Goal: Task Accomplishment & Management: Complete application form

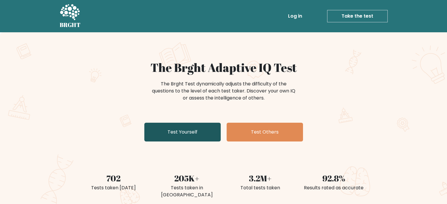
click at [183, 132] on link "Test Yourself" at bounding box center [182, 132] width 76 height 19
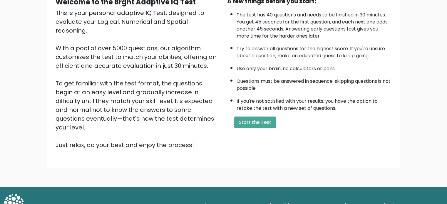
scroll to position [65, 0]
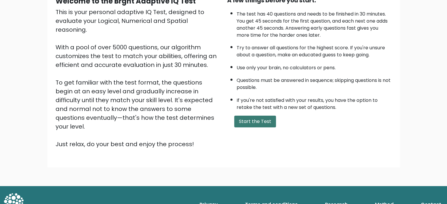
click at [247, 120] on button "Start the Test" at bounding box center [255, 122] width 42 height 12
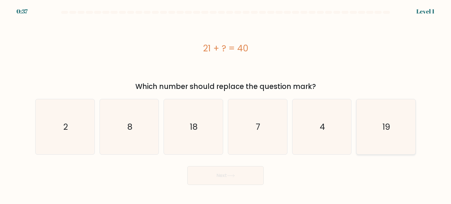
click at [400, 135] on icon "19" at bounding box center [385, 126] width 55 height 55
click at [226, 105] on input "f. 19" at bounding box center [226, 103] width 0 height 3
radio input "true"
click at [250, 172] on button "Next" at bounding box center [225, 175] width 76 height 19
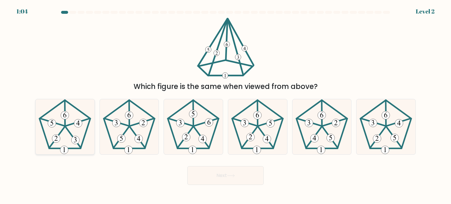
click at [67, 130] on 341 at bounding box center [73, 137] width 15 height 21
click at [226, 105] on input "a." at bounding box center [226, 103] width 0 height 3
radio input "true"
click at [217, 173] on button "Next" at bounding box center [225, 175] width 76 height 19
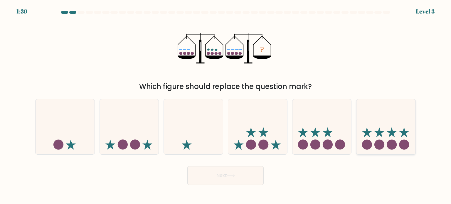
click at [389, 137] on icon at bounding box center [392, 132] width 10 height 10
click at [226, 105] on input "f." at bounding box center [226, 103] width 0 height 3
radio input "true"
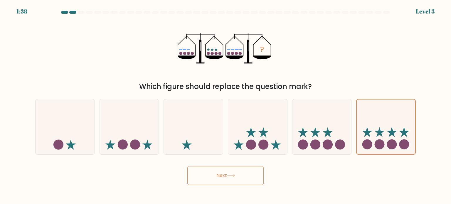
click at [255, 178] on button "Next" at bounding box center [225, 175] width 76 height 19
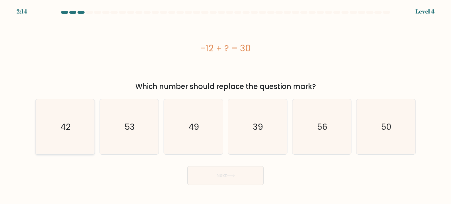
click at [65, 134] on icon "42" at bounding box center [64, 126] width 55 height 55
click at [226, 105] on input "a. 42" at bounding box center [226, 103] width 0 height 3
radio input "true"
click at [211, 184] on button "Next" at bounding box center [225, 175] width 76 height 19
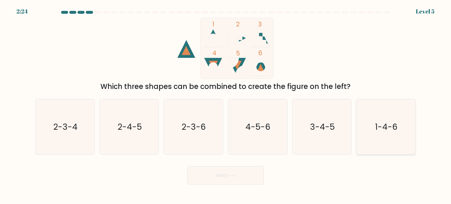
click at [393, 134] on icon "1-4-6" at bounding box center [385, 126] width 55 height 55
click at [226, 105] on input "f. 1-4-6" at bounding box center [226, 103] width 0 height 3
radio input "true"
click at [237, 177] on button "Next" at bounding box center [225, 175] width 76 height 19
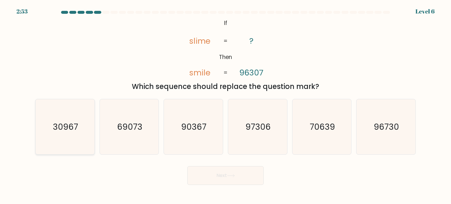
click at [61, 130] on text "30967" at bounding box center [65, 127] width 25 height 12
click at [226, 105] on input "a. 30967" at bounding box center [226, 103] width 0 height 3
radio input "true"
click at [212, 182] on button "Next" at bounding box center [225, 175] width 76 height 19
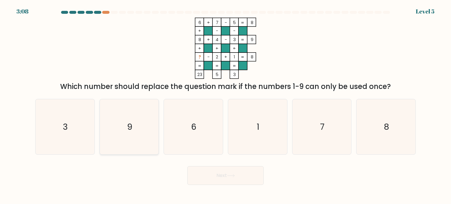
click at [143, 139] on icon "9" at bounding box center [129, 126] width 55 height 55
click at [226, 105] on input "b. 9" at bounding box center [226, 103] width 0 height 3
radio input "true"
click at [225, 171] on button "Next" at bounding box center [225, 175] width 76 height 19
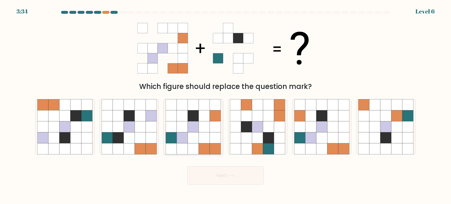
click at [197, 120] on icon at bounding box center [193, 115] width 11 height 11
click at [226, 105] on input "c." at bounding box center [226, 103] width 0 height 3
radio input "true"
click at [218, 180] on button "Next" at bounding box center [225, 175] width 76 height 19
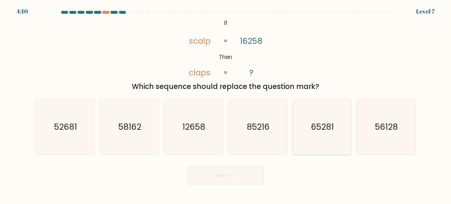
click at [337, 131] on icon "65281" at bounding box center [321, 126] width 55 height 55
click at [226, 105] on input "e. 65281" at bounding box center [226, 103] width 0 height 3
radio input "true"
click at [216, 174] on button "Next" at bounding box center [225, 175] width 76 height 19
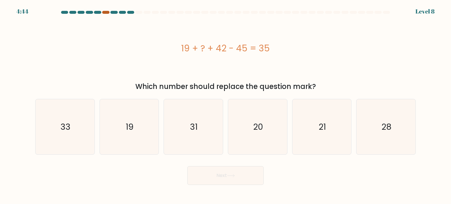
click at [107, 13] on div at bounding box center [105, 12] width 7 height 3
click at [108, 11] on div at bounding box center [105, 12] width 7 height 3
click at [384, 118] on icon "28" at bounding box center [385, 126] width 55 height 55
click at [226, 105] on input "f. 28" at bounding box center [226, 103] width 0 height 3
radio input "true"
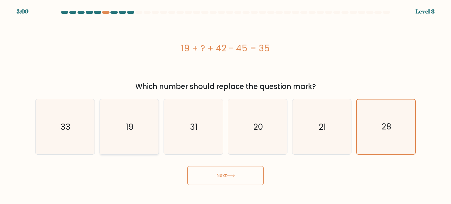
click at [121, 137] on icon "19" at bounding box center [129, 126] width 55 height 55
click at [226, 105] on input "b. 19" at bounding box center [226, 103] width 0 height 3
radio input "true"
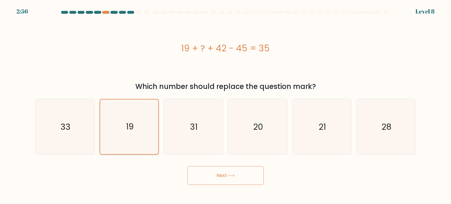
click at [121, 137] on icon "19" at bounding box center [129, 127] width 55 height 55
click at [226, 105] on input "b. 19" at bounding box center [226, 103] width 0 height 3
click at [225, 183] on button "Next" at bounding box center [225, 175] width 76 height 19
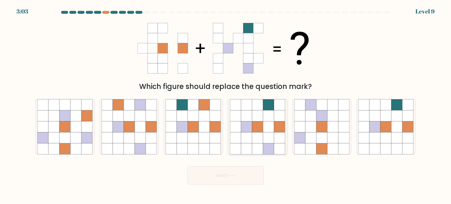
click at [267, 135] on icon at bounding box center [268, 137] width 11 height 11
click at [226, 105] on input "d." at bounding box center [226, 103] width 0 height 3
radio input "true"
click at [239, 178] on button "Next" at bounding box center [225, 175] width 76 height 19
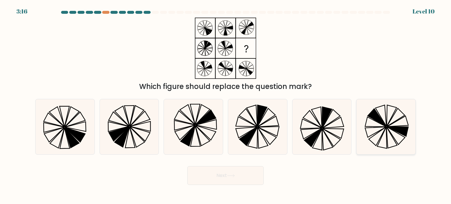
click at [402, 134] on icon at bounding box center [385, 126] width 55 height 55
click at [226, 105] on input "f." at bounding box center [226, 103] width 0 height 3
radio input "true"
click at [232, 180] on button "Next" at bounding box center [225, 175] width 76 height 19
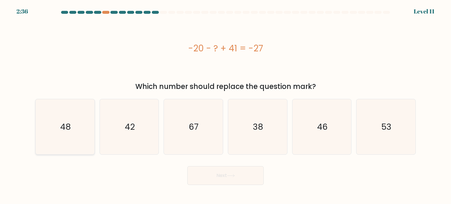
click at [69, 143] on icon "48" at bounding box center [64, 126] width 55 height 55
click at [226, 105] on input "a. 48" at bounding box center [226, 103] width 0 height 3
radio input "true"
click at [211, 177] on button "Next" at bounding box center [225, 175] width 76 height 19
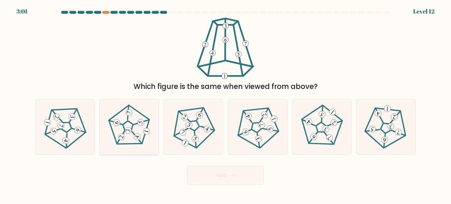
click at [119, 124] on 781 at bounding box center [117, 123] width 8 height 8
click at [226, 105] on input "b." at bounding box center [226, 103] width 0 height 3
radio input "true"
click at [224, 172] on button "Next" at bounding box center [225, 175] width 76 height 19
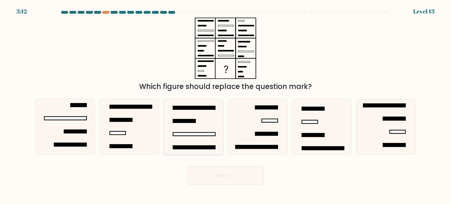
click at [185, 124] on icon at bounding box center [193, 126] width 55 height 55
click at [226, 105] on input "c." at bounding box center [226, 103] width 0 height 3
radio input "true"
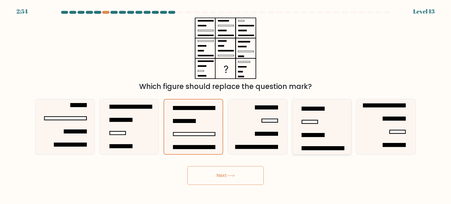
click at [311, 122] on rect at bounding box center [310, 121] width 16 height 3
click at [226, 105] on input "e." at bounding box center [226, 103] width 0 height 3
radio input "true"
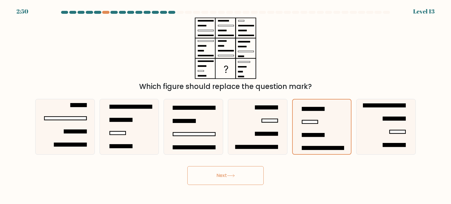
click at [240, 177] on button "Next" at bounding box center [225, 175] width 76 height 19
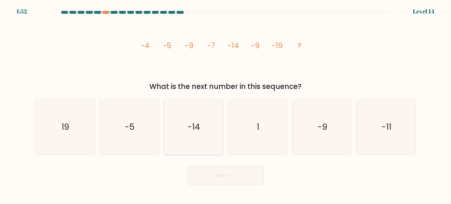
click at [200, 134] on icon "-14" at bounding box center [193, 126] width 55 height 55
click at [226, 105] on input "c. -14" at bounding box center [226, 103] width 0 height 3
radio input "true"
click at [217, 171] on button "Next" at bounding box center [225, 175] width 76 height 19
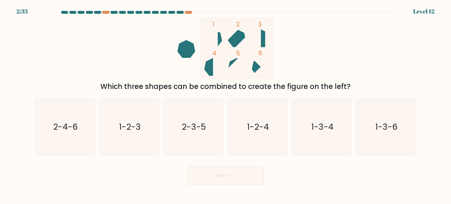
click at [224, 124] on div "c. 2-3-5" at bounding box center [193, 127] width 64 height 56
click at [196, 130] on text "2-3-5" at bounding box center [194, 127] width 24 height 12
click at [226, 105] on input "c. 2-3-5" at bounding box center [226, 103] width 0 height 3
radio input "true"
click at [206, 174] on button "Next" at bounding box center [225, 175] width 76 height 19
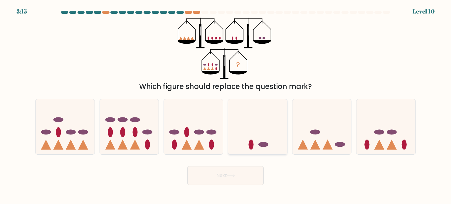
click at [245, 149] on icon at bounding box center [257, 127] width 59 height 49
click at [226, 105] on input "d." at bounding box center [226, 103] width 0 height 3
radio input "true"
click at [229, 181] on button "Next" at bounding box center [225, 175] width 76 height 19
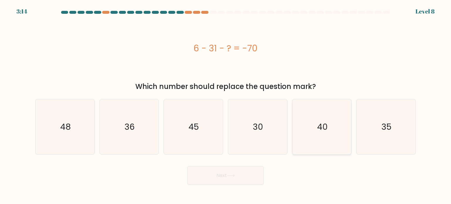
click at [304, 141] on icon "40" at bounding box center [321, 126] width 55 height 55
click at [226, 105] on input "e. 40" at bounding box center [226, 103] width 0 height 3
radio input "true"
click at [216, 183] on button "Next" at bounding box center [225, 175] width 76 height 19
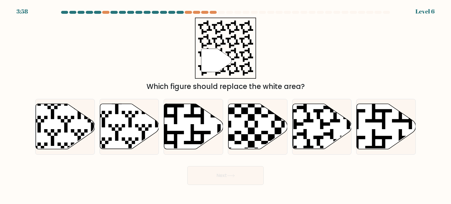
click at [378, 140] on icon at bounding box center [386, 126] width 59 height 45
click at [226, 105] on input "f." at bounding box center [226, 103] width 0 height 3
radio input "true"
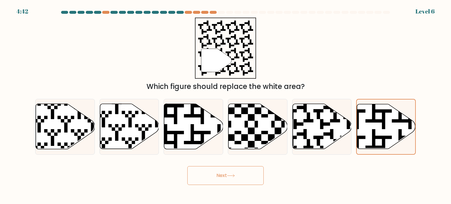
click at [221, 180] on button "Next" at bounding box center [225, 175] width 76 height 19
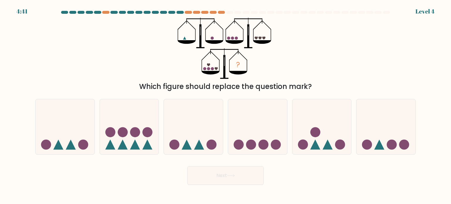
click at [155, 128] on icon at bounding box center [129, 127] width 59 height 49
click at [226, 105] on input "b." at bounding box center [226, 103] width 0 height 3
radio input "true"
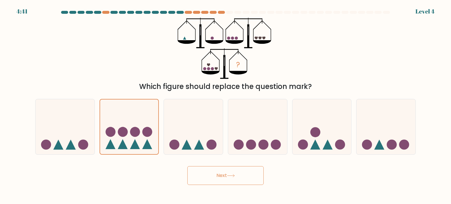
click at [181, 168] on div "Next" at bounding box center [226, 173] width 388 height 23
click at [195, 174] on button "Next" at bounding box center [225, 175] width 76 height 19
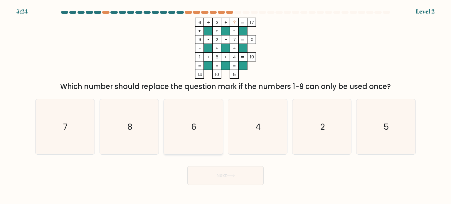
click at [217, 133] on icon "6" at bounding box center [193, 126] width 55 height 55
click at [226, 105] on input "c. 6" at bounding box center [226, 103] width 0 height 3
radio input "true"
click at [219, 181] on button "Next" at bounding box center [225, 175] width 76 height 19
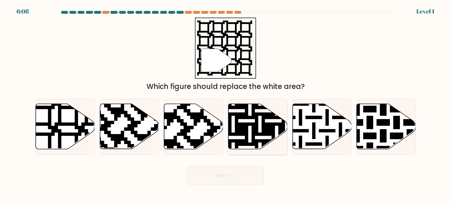
click at [253, 139] on icon at bounding box center [275, 102] width 107 height 107
click at [226, 105] on input "d." at bounding box center [226, 103] width 0 height 3
radio input "true"
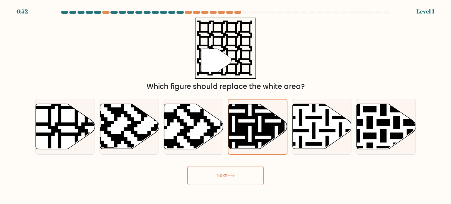
click at [245, 185] on body "6:52 Level 1" at bounding box center [225, 102] width 451 height 204
click at [317, 133] on icon at bounding box center [322, 126] width 59 height 45
click at [226, 105] on input "e." at bounding box center [226, 103] width 0 height 3
radio input "true"
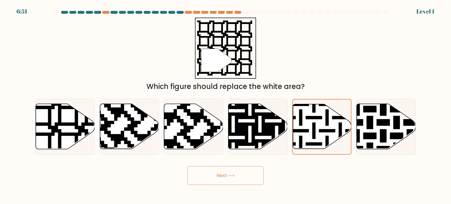
click at [239, 174] on button "Next" at bounding box center [225, 175] width 76 height 19
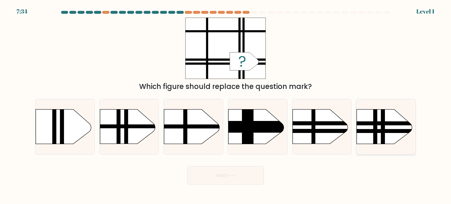
click at [360, 133] on rect at bounding box center [349, 131] width 154 height 4
click at [226, 105] on input "f." at bounding box center [226, 103] width 0 height 3
radio input "true"
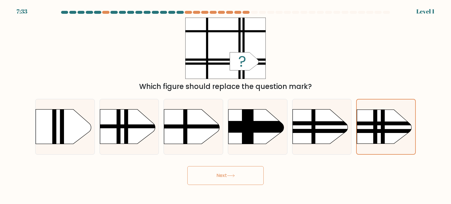
click at [220, 175] on button "Next" at bounding box center [225, 175] width 76 height 19
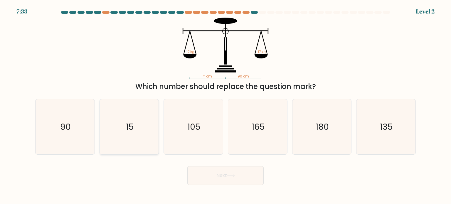
click at [125, 128] on icon "15" at bounding box center [129, 126] width 55 height 55
click at [226, 105] on input "b. 15" at bounding box center [226, 103] width 0 height 3
radio input "true"
click at [209, 170] on button "Next" at bounding box center [225, 175] width 76 height 19
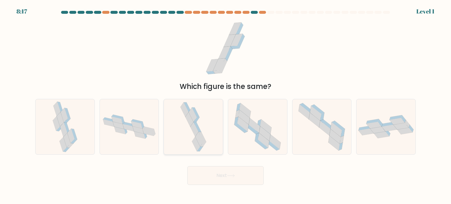
click at [199, 134] on icon at bounding box center [199, 139] width 8 height 14
click at [226, 105] on input "c." at bounding box center [226, 103] width 0 height 3
radio input "true"
click at [221, 181] on button "Next" at bounding box center [225, 175] width 76 height 19
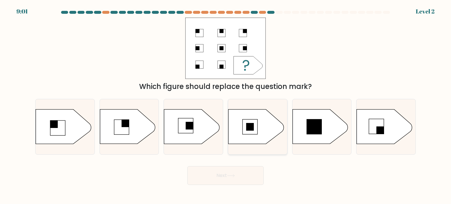
click at [261, 143] on icon at bounding box center [256, 127] width 55 height 34
click at [226, 105] on input "d." at bounding box center [226, 103] width 0 height 3
radio input "true"
click at [251, 187] on body "9:45 Level 2 a." at bounding box center [225, 102] width 451 height 204
click at [255, 174] on button "Next" at bounding box center [225, 175] width 76 height 19
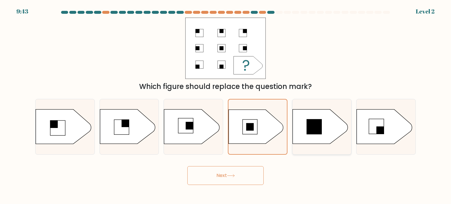
click at [317, 123] on rect at bounding box center [314, 127] width 15 height 15
click at [226, 105] on input "e." at bounding box center [226, 103] width 0 height 3
radio input "true"
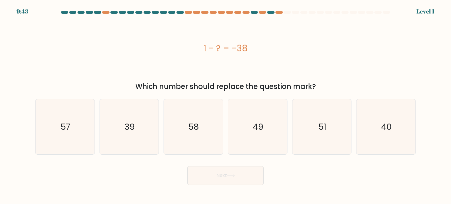
click at [259, 178] on button "Next" at bounding box center [225, 175] width 76 height 19
click at [91, 125] on icon "57" at bounding box center [64, 126] width 55 height 55
click at [226, 105] on input "a. 57" at bounding box center [226, 103] width 0 height 3
radio input "true"
click at [241, 189] on body "10:26 Level 1" at bounding box center [225, 102] width 451 height 204
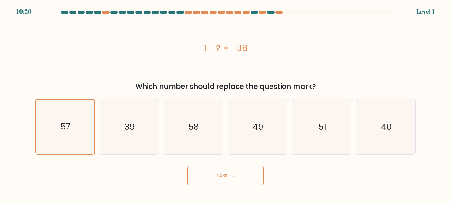
click at [227, 175] on button "Next" at bounding box center [225, 175] width 76 height 19
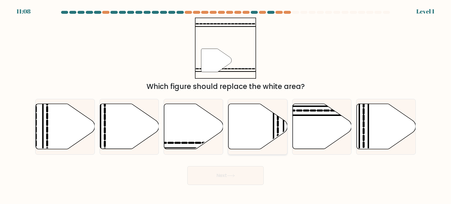
click at [274, 118] on line at bounding box center [274, 151] width 0 height 119
click at [226, 105] on input "d." at bounding box center [226, 103] width 0 height 3
radio input "true"
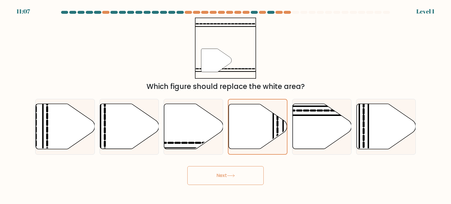
click at [245, 179] on button "Next" at bounding box center [225, 175] width 76 height 19
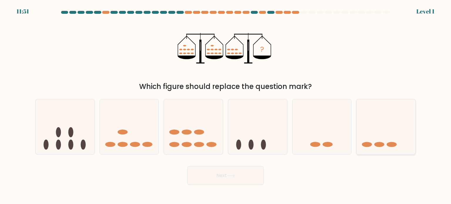
click at [389, 128] on icon at bounding box center [386, 127] width 59 height 49
click at [226, 105] on input "f." at bounding box center [226, 103] width 0 height 3
radio input "true"
